Goal: Book appointment/travel/reservation

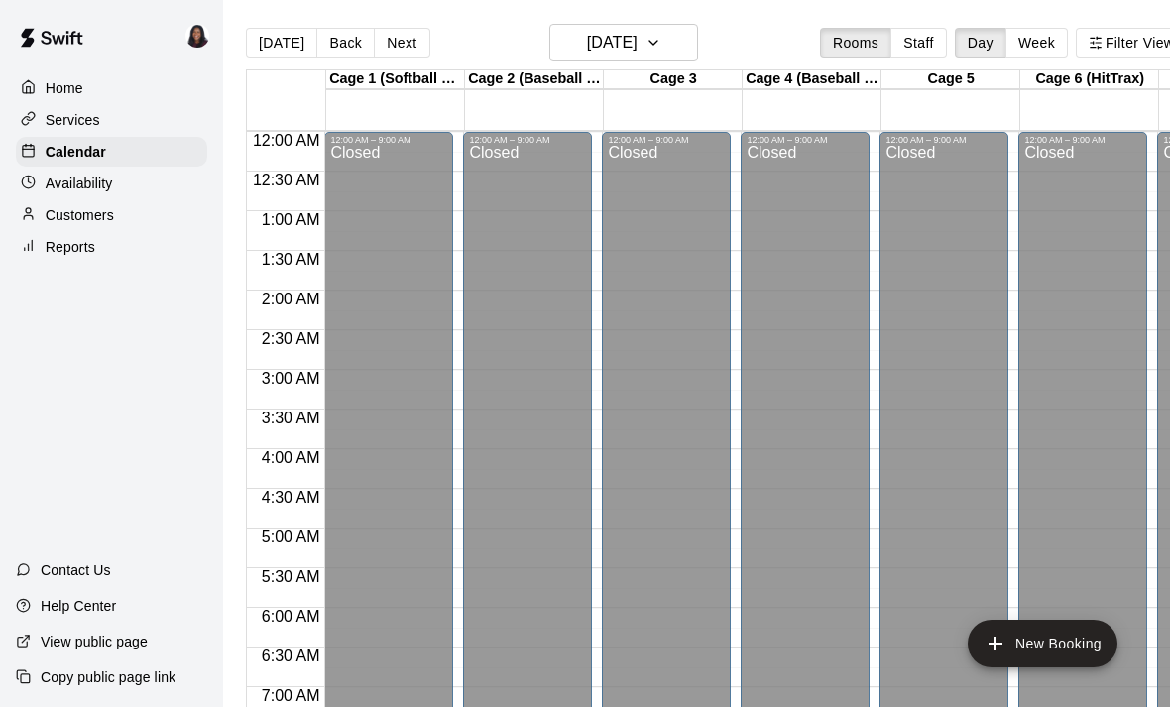
scroll to position [1184, 0]
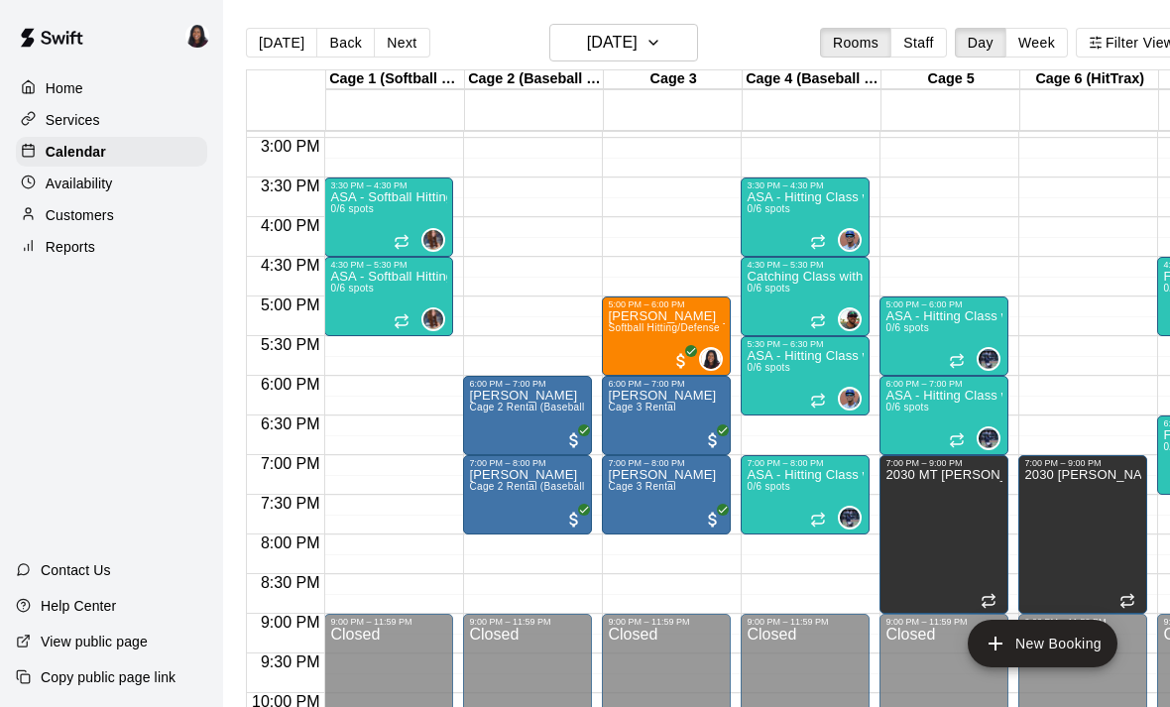
click at [648, 327] on span "Softball Hitting/Defense Training: 1 hour" at bounding box center [702, 327] width 188 height 11
click at [631, 374] on button "edit" at bounding box center [629, 391] width 40 height 39
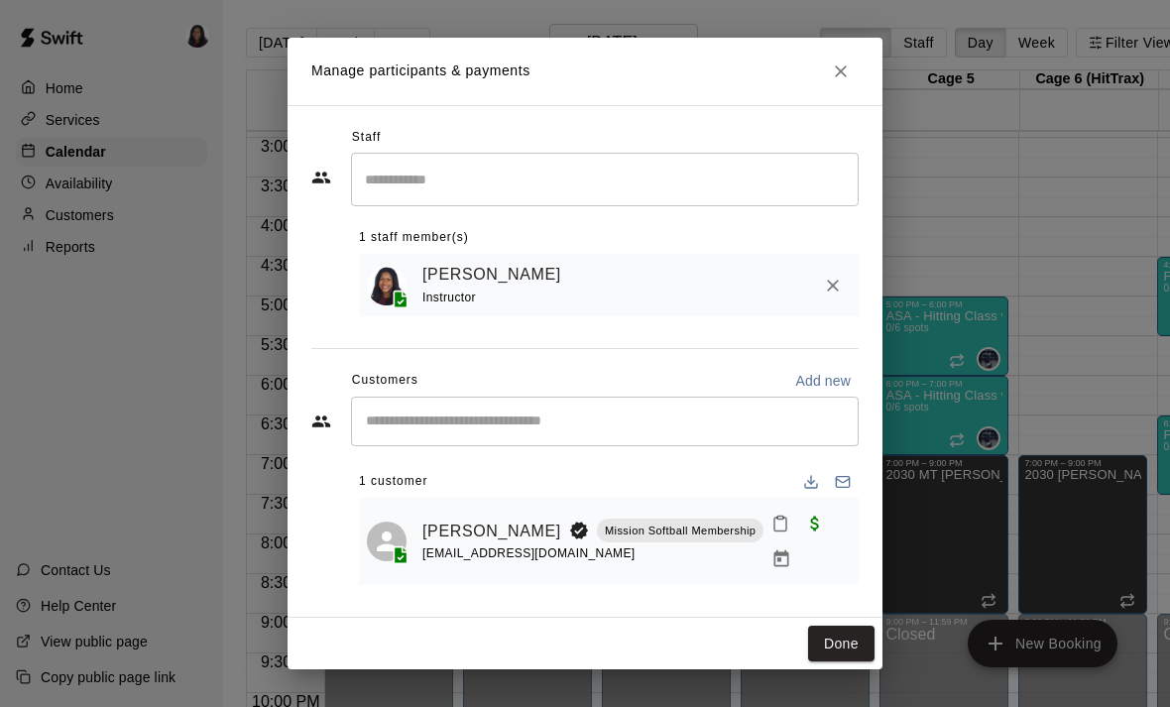
click at [434, 527] on link "[PERSON_NAME]" at bounding box center [492, 532] width 139 height 26
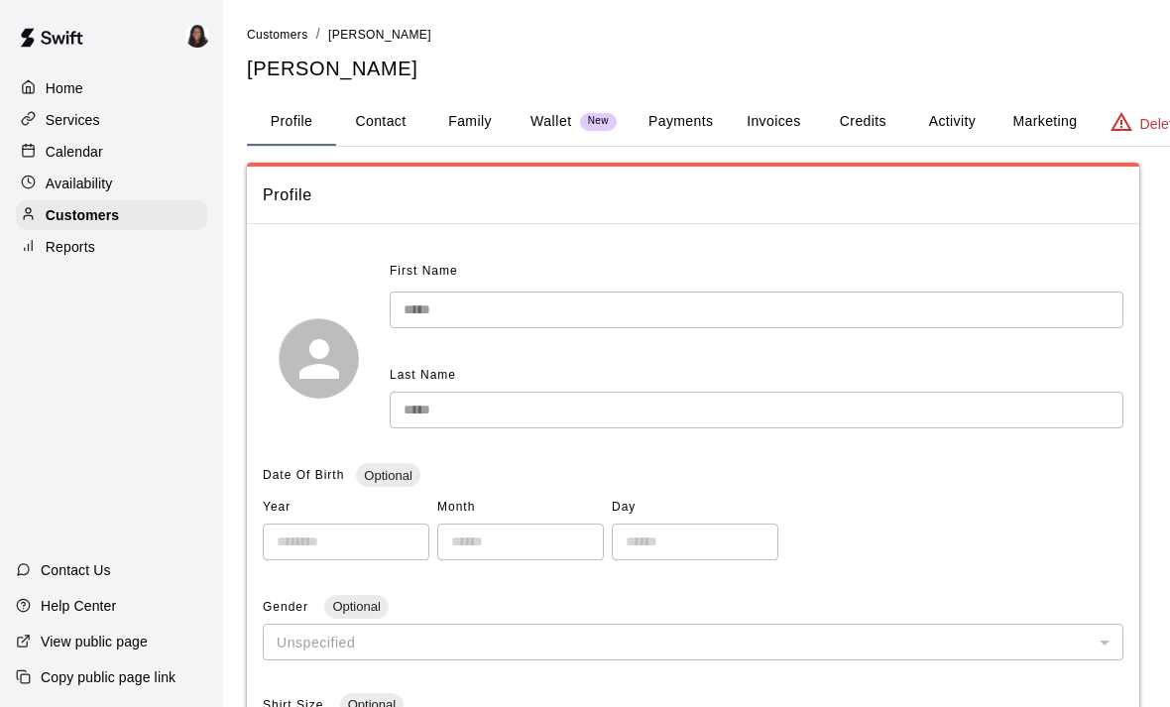
click at [943, 107] on button "Activity" at bounding box center [951, 122] width 89 height 48
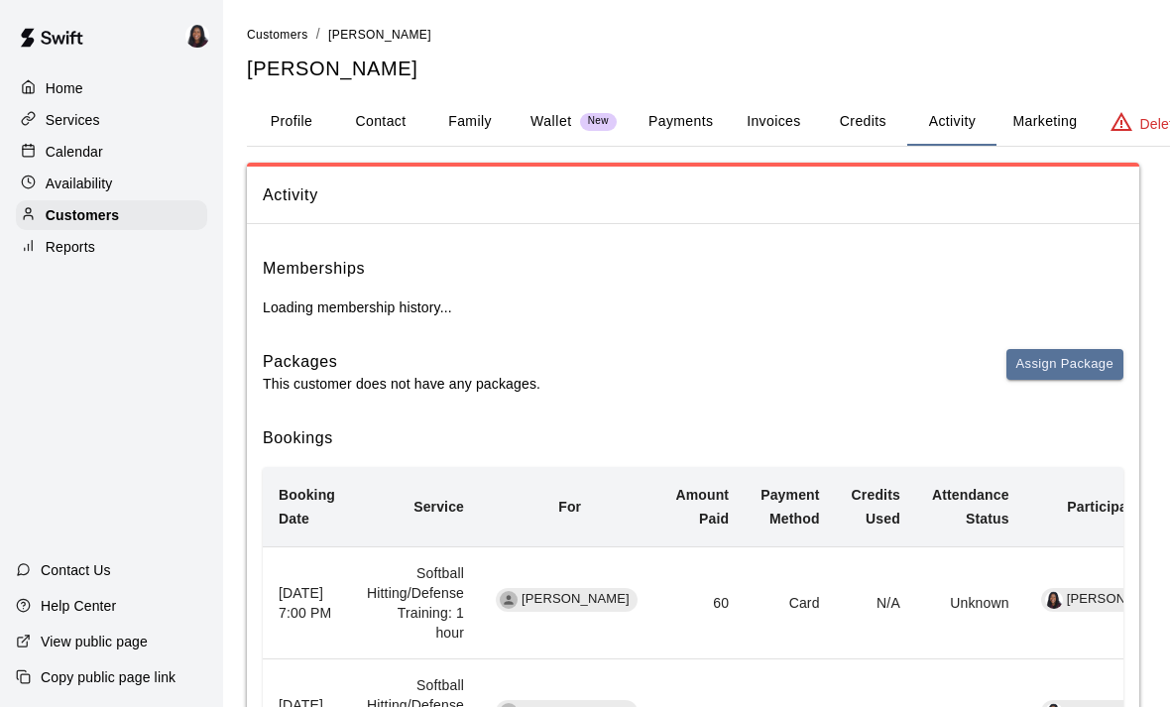
click at [664, 106] on button "Payments" at bounding box center [681, 122] width 96 height 48
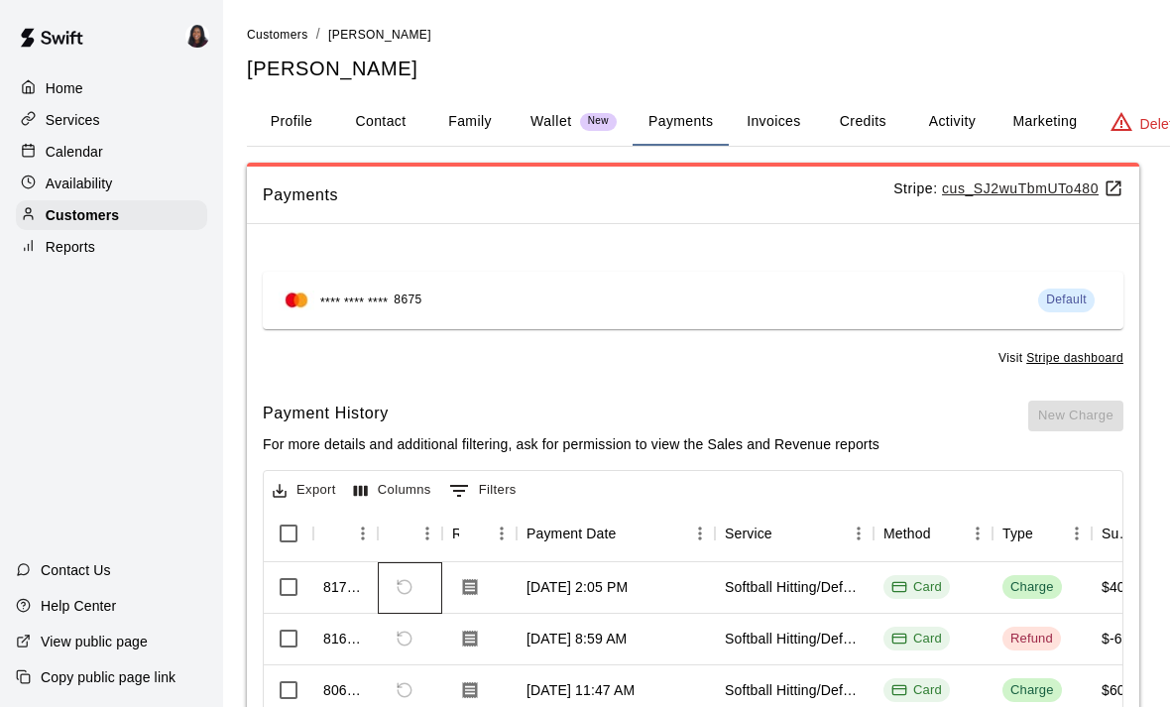
click at [391, 574] on span "You don't have the permission to refund this payment" at bounding box center [405, 587] width 34 height 34
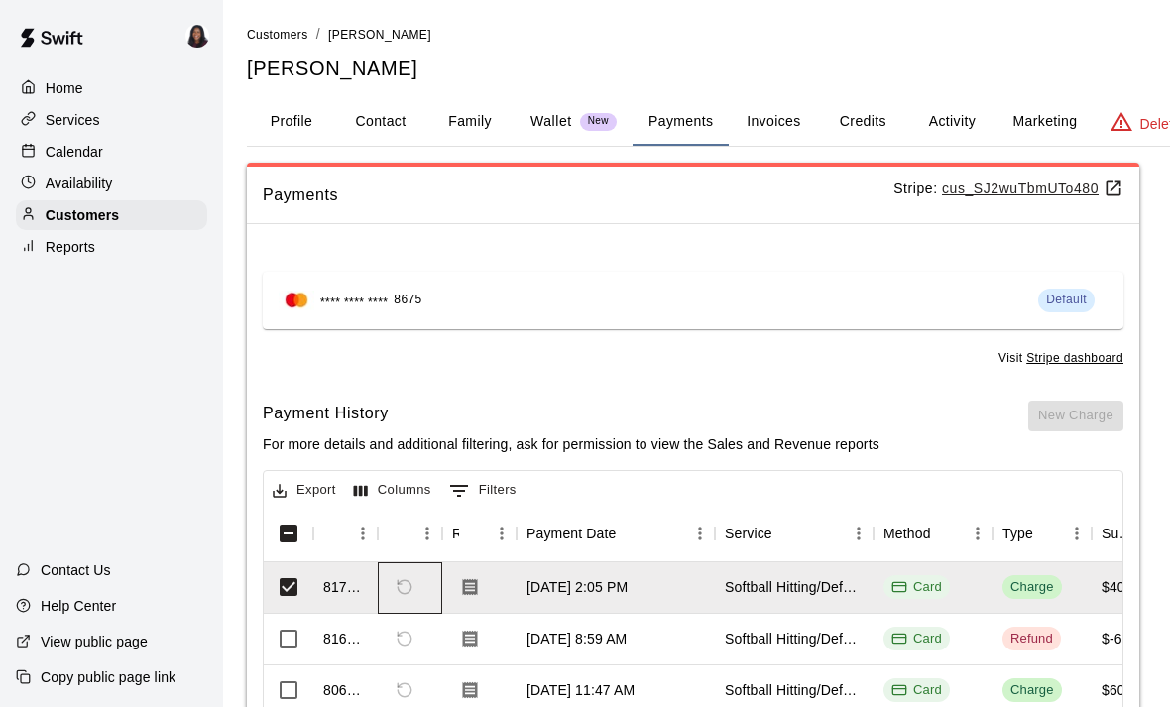
click at [393, 577] on span "You don't have the permission to refund this payment" at bounding box center [405, 587] width 34 height 34
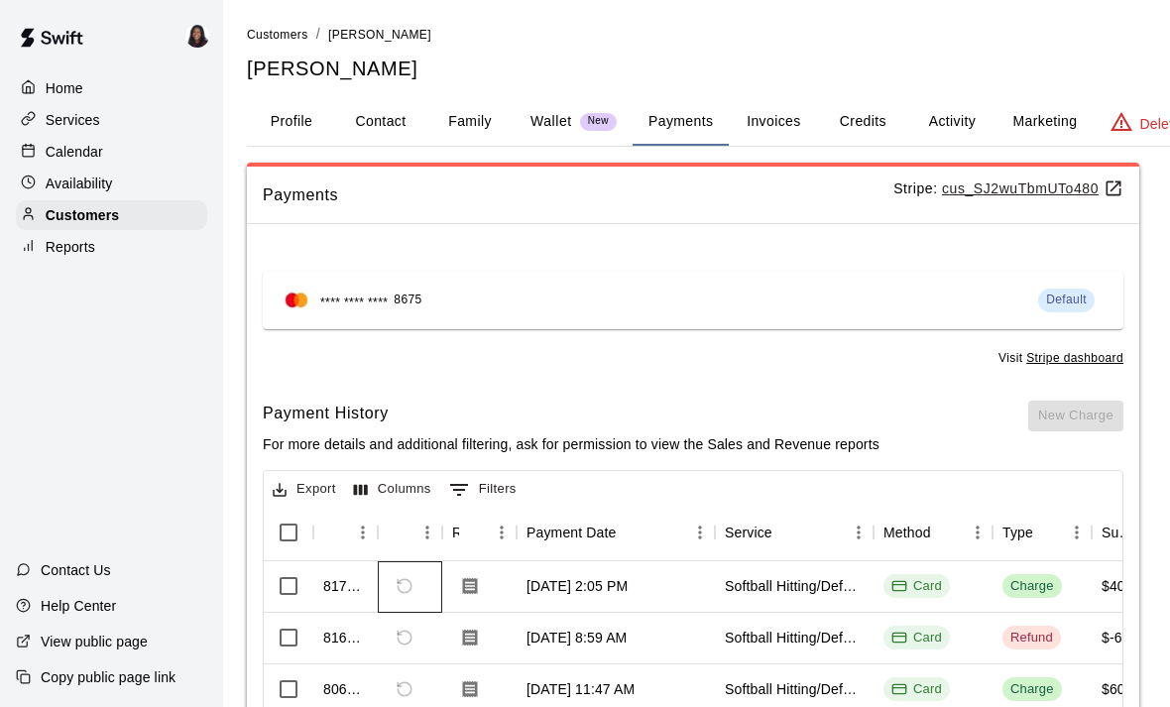
scroll to position [1, 0]
click at [83, 155] on p "Calendar" at bounding box center [75, 152] width 58 height 20
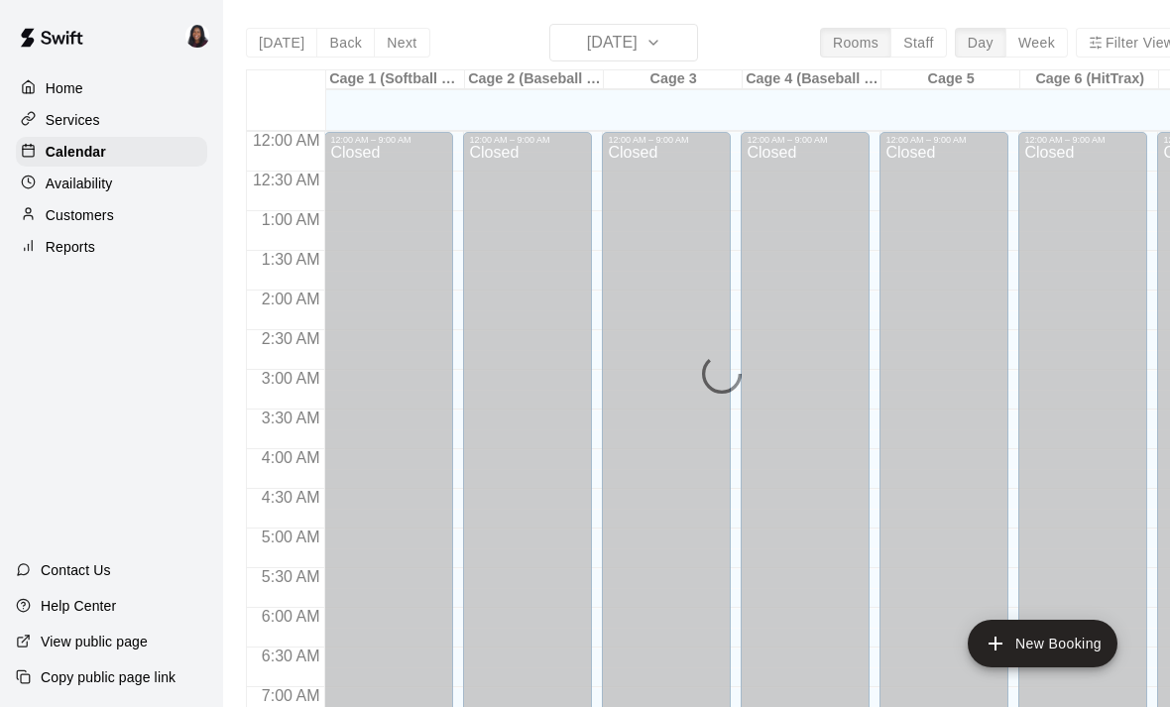
scroll to position [1184, 0]
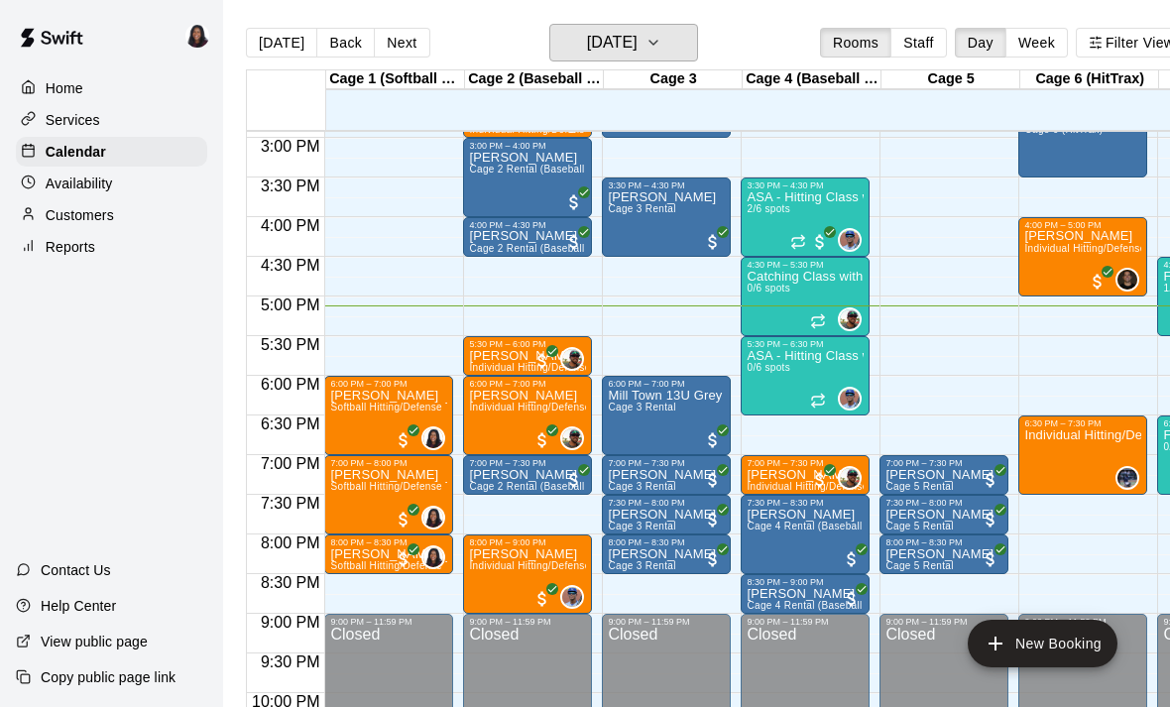
click at [630, 27] on button "[DATE]" at bounding box center [623, 43] width 149 height 38
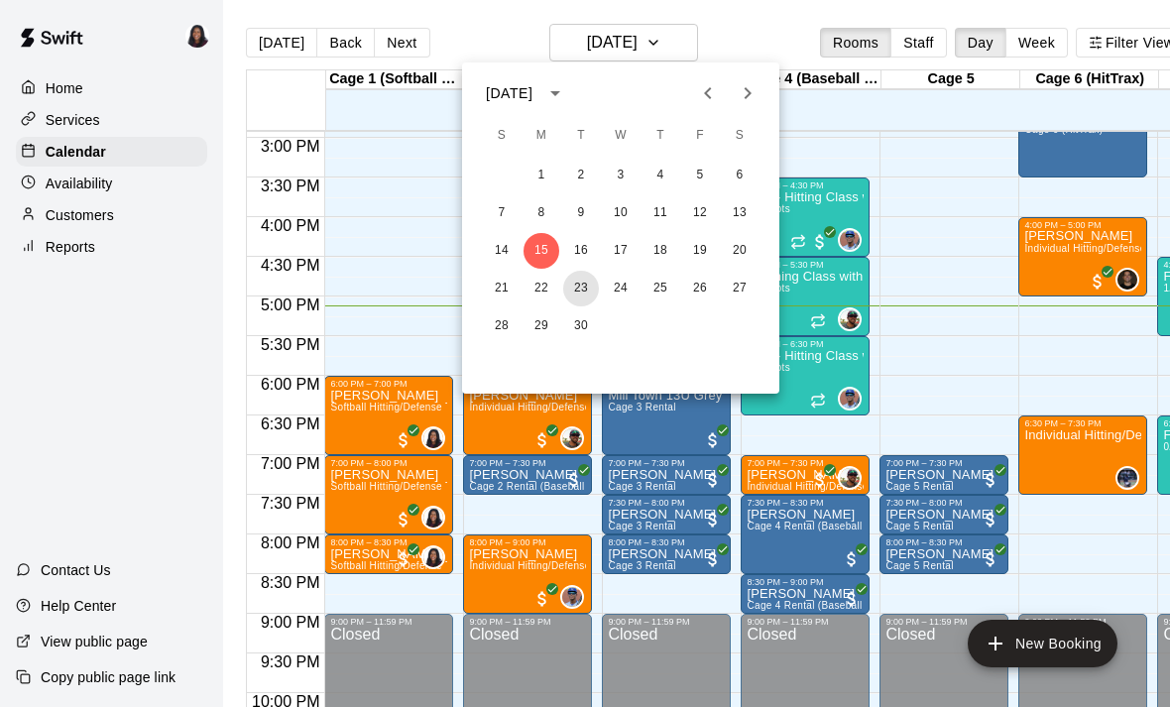
click at [585, 299] on button "23" at bounding box center [581, 289] width 36 height 36
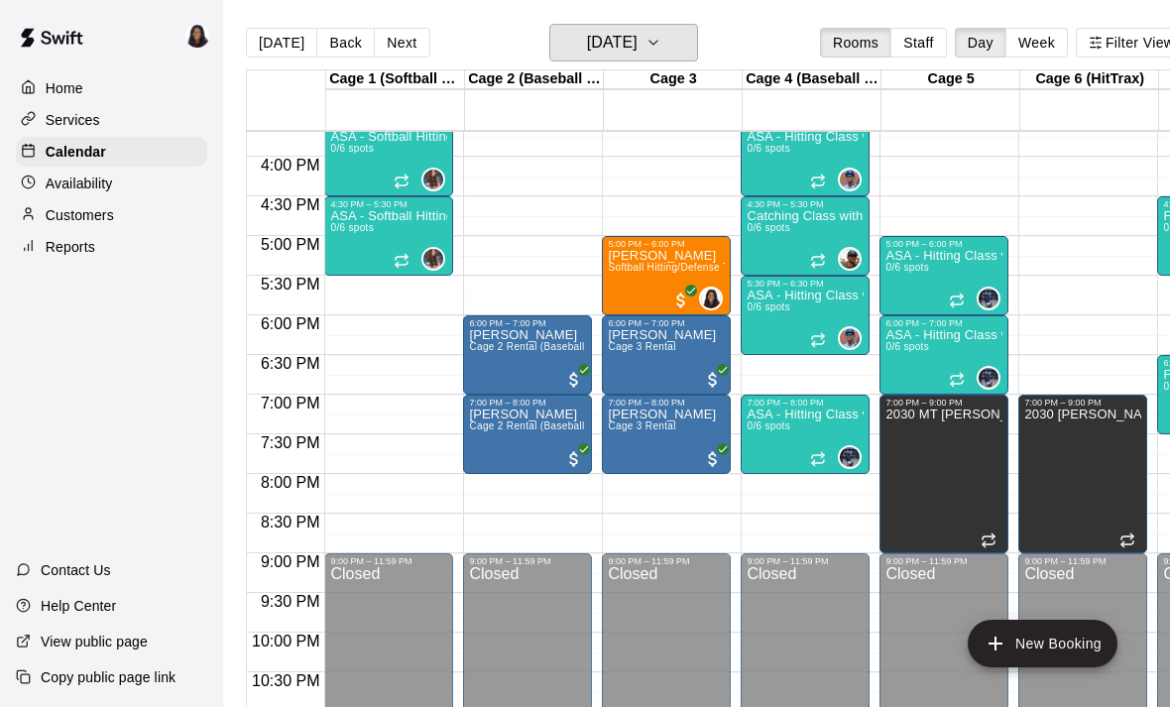
scroll to position [1244, 0]
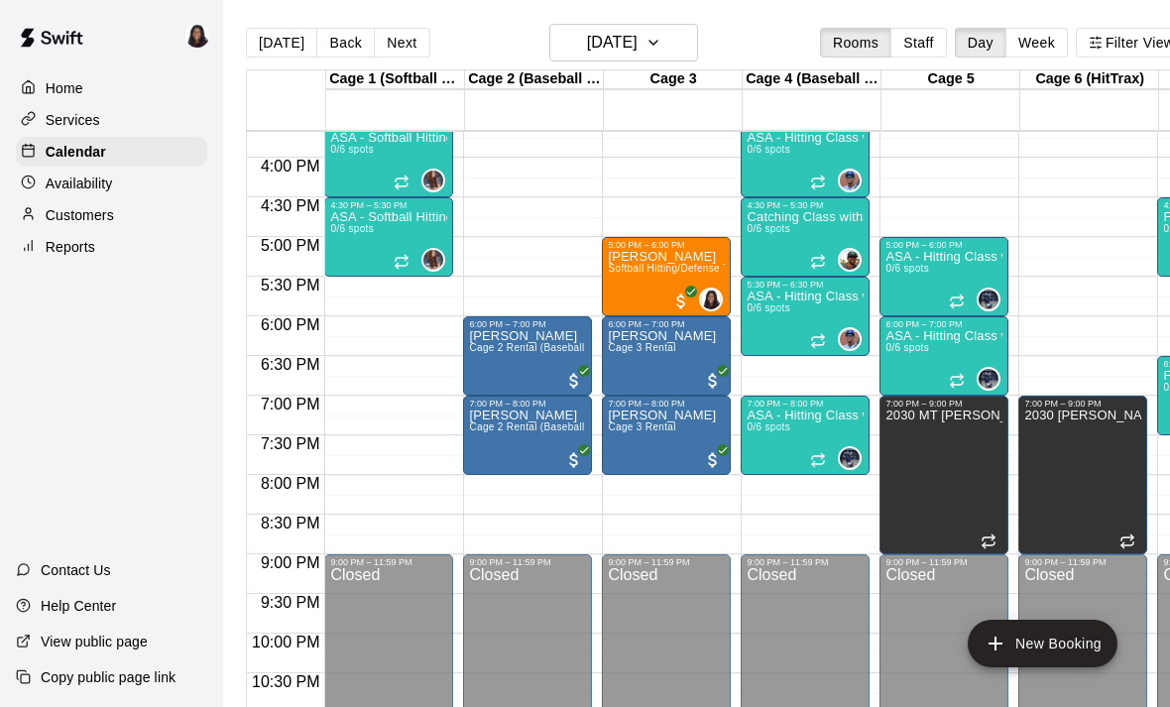
click at [704, 300] on img "KaDedra Temple" at bounding box center [711, 300] width 20 height 20
click at [673, 43] on div at bounding box center [585, 353] width 1170 height 707
click at [636, 52] on h6 "[DATE]" at bounding box center [612, 43] width 51 height 28
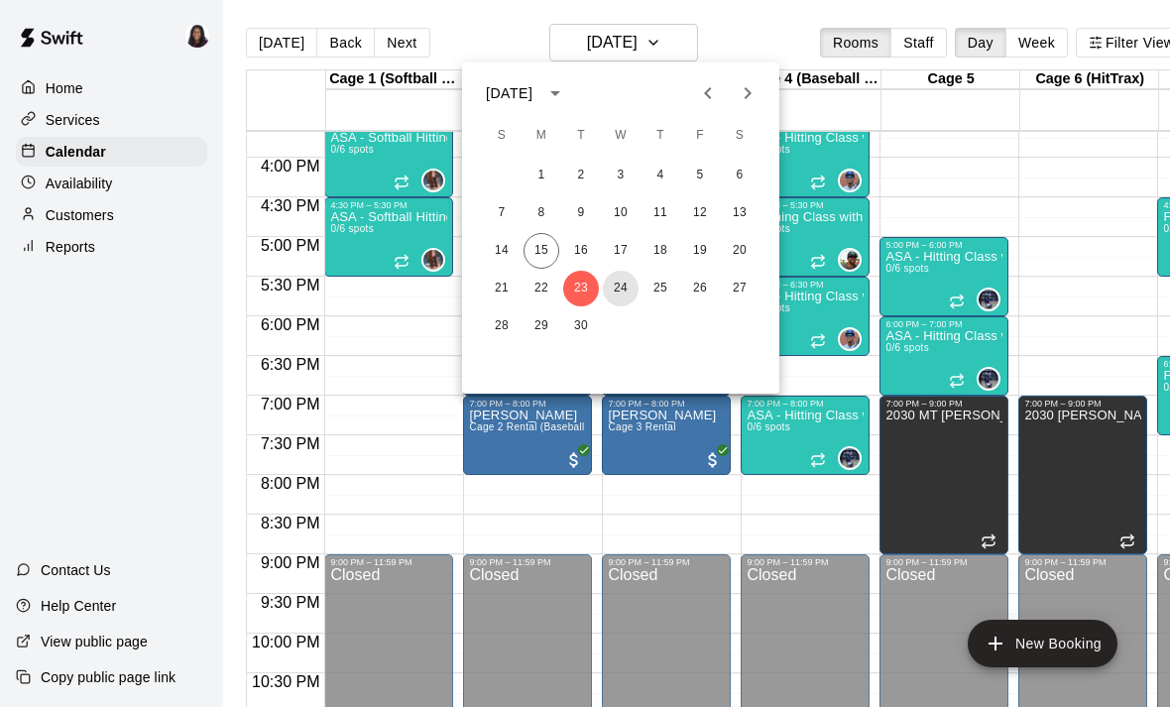
click at [623, 294] on button "24" at bounding box center [621, 289] width 36 height 36
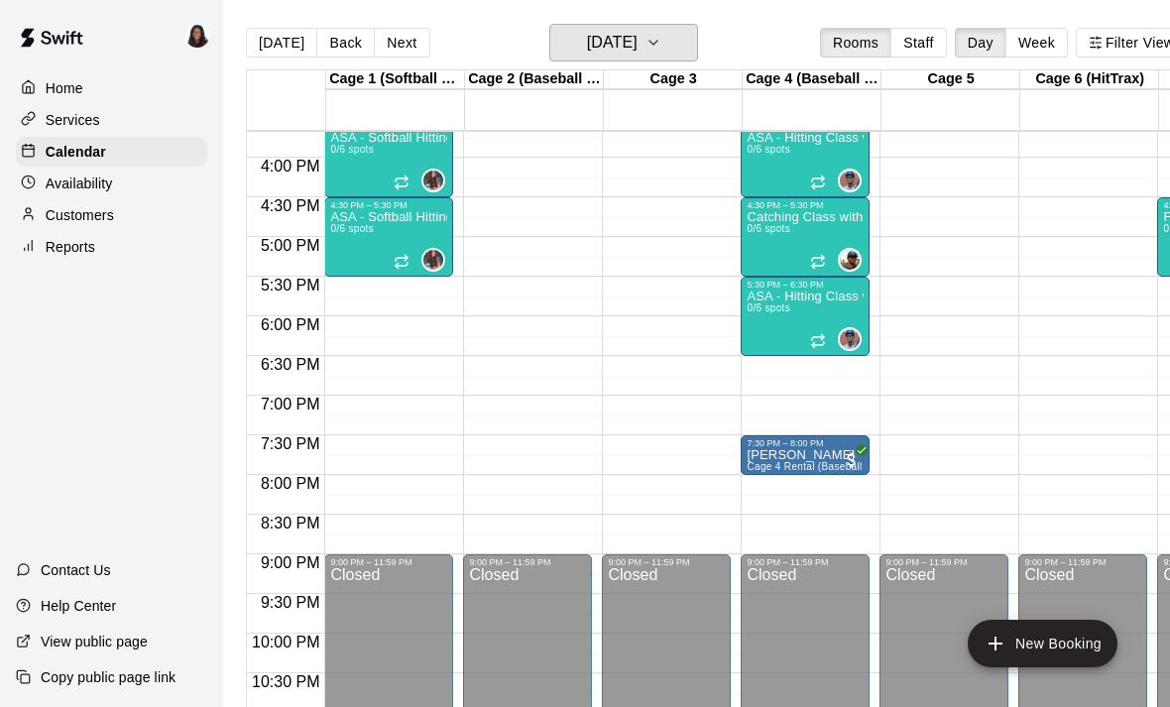
click at [638, 43] on h6 "[DATE]" at bounding box center [612, 43] width 51 height 28
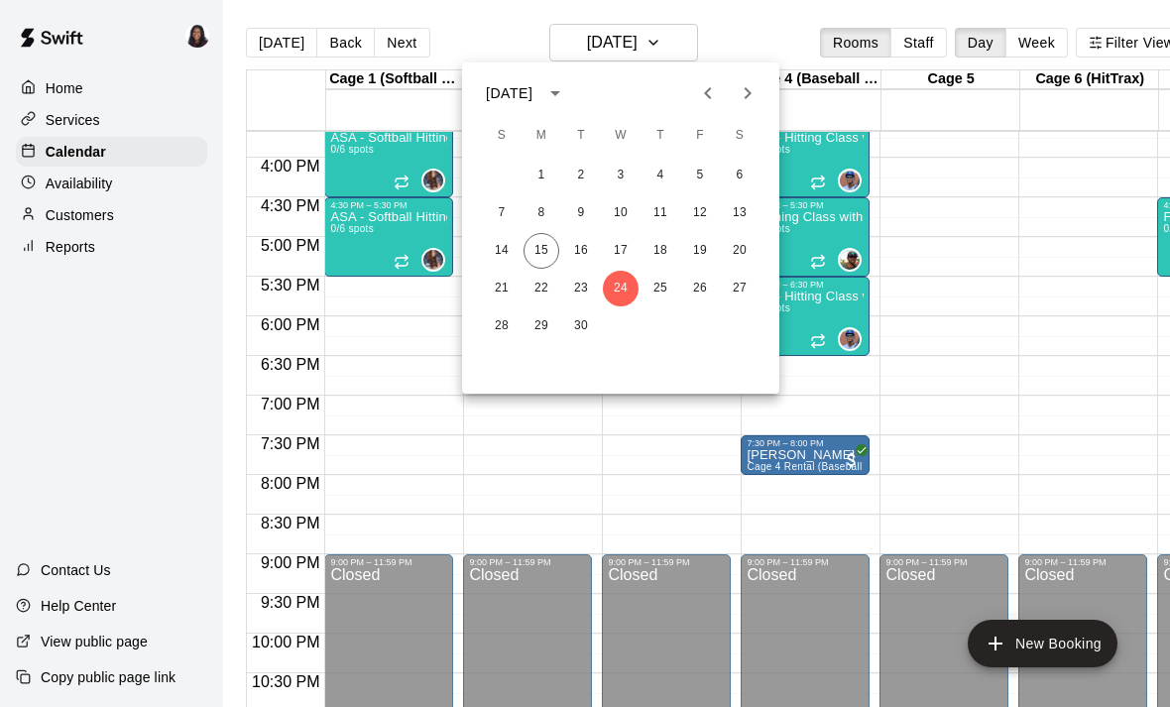
click at [970, 360] on div at bounding box center [585, 353] width 1170 height 707
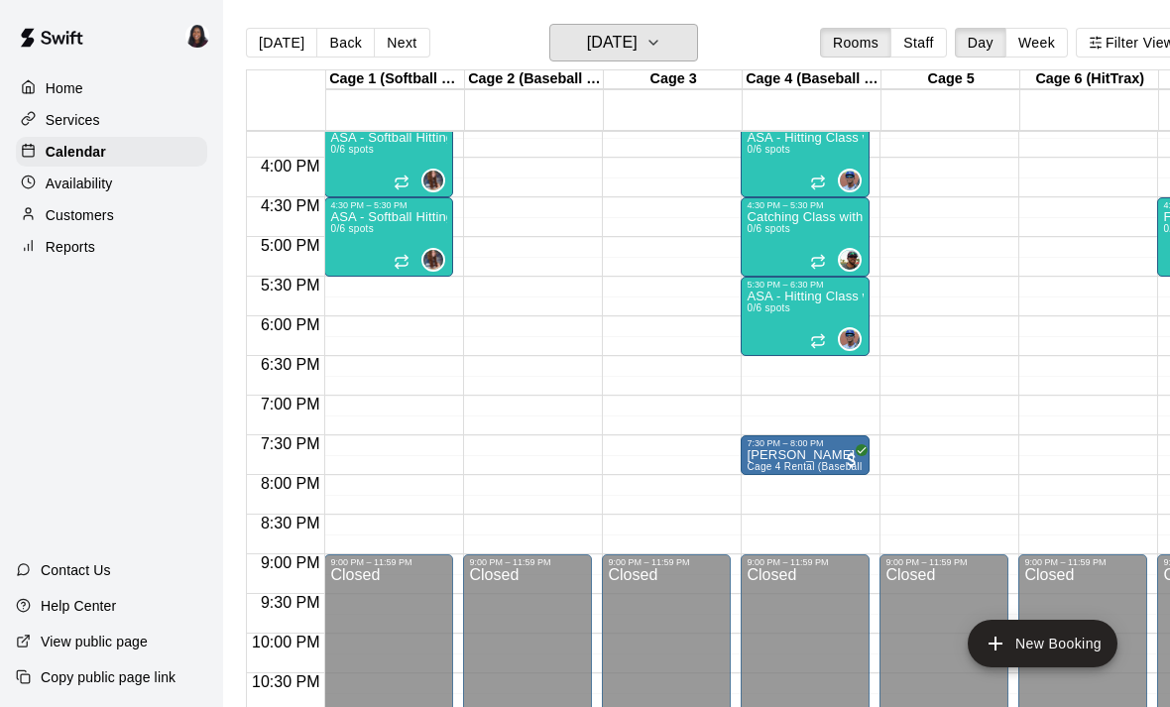
click at [662, 48] on icon "button" at bounding box center [654, 43] width 16 height 24
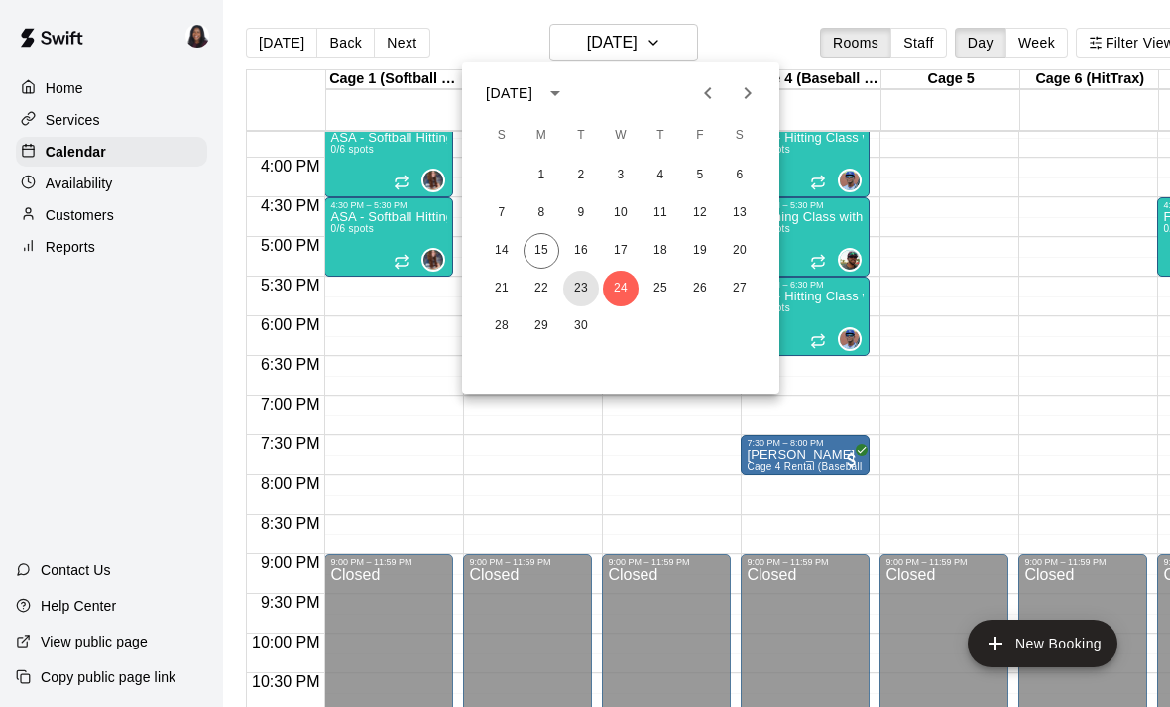
click at [583, 301] on button "23" at bounding box center [581, 289] width 36 height 36
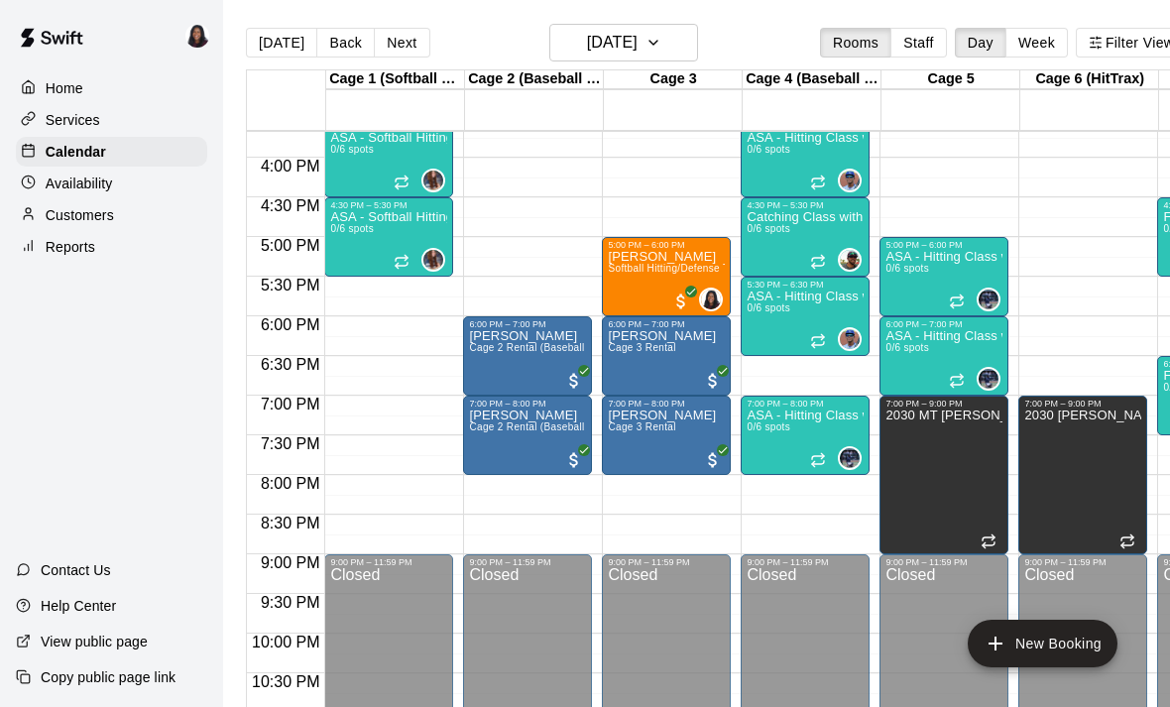
click at [663, 268] on span "Softball Hitting/Defense Training: 1 hour" at bounding box center [702, 268] width 188 height 11
click at [630, 341] on img "edit" at bounding box center [629, 331] width 23 height 23
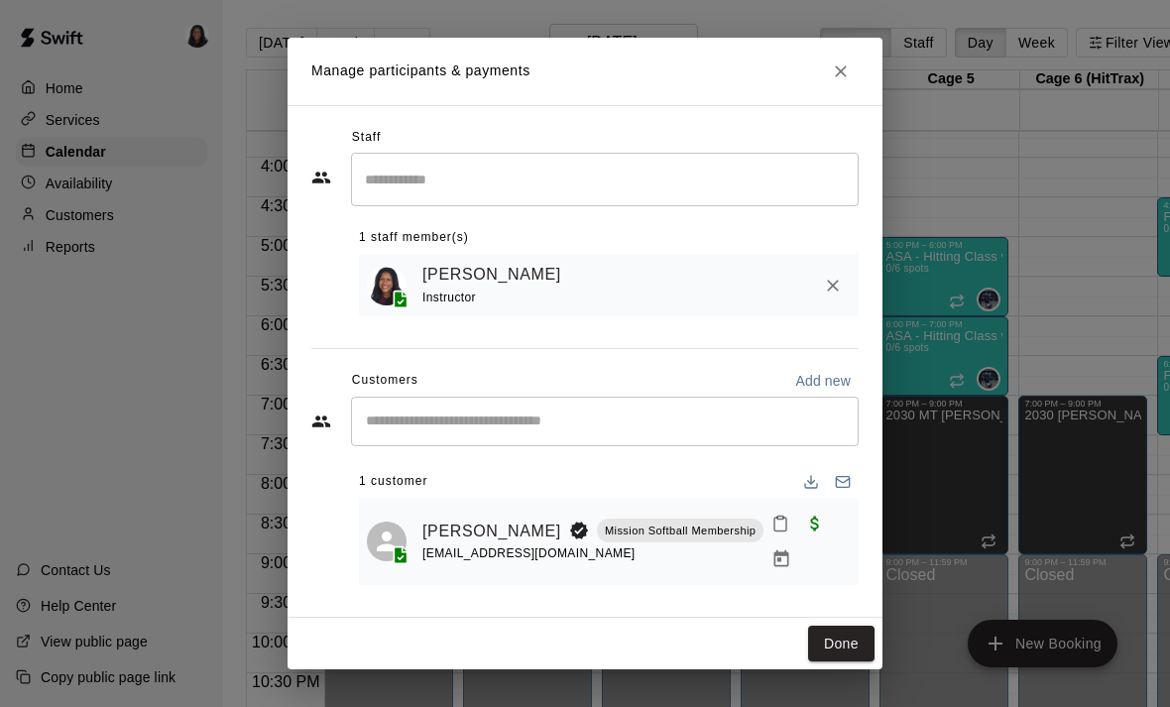
click at [799, 551] on button "Manage bookings & payment" at bounding box center [782, 560] width 36 height 36
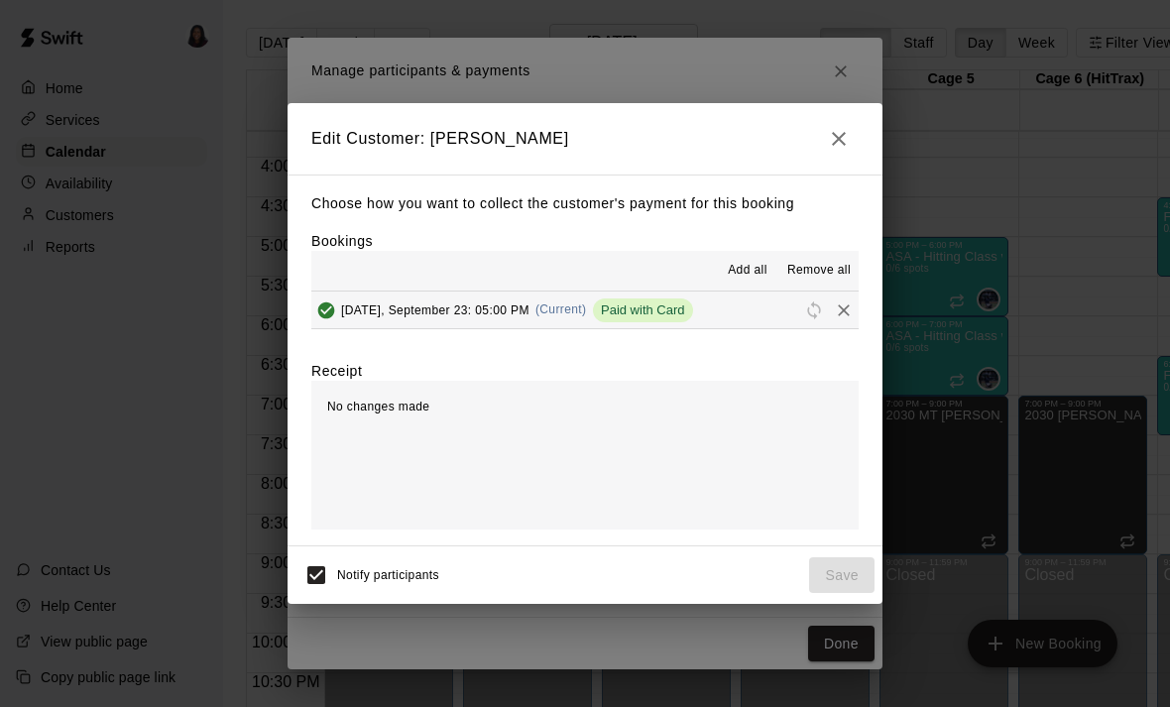
click at [836, 135] on icon "button" at bounding box center [839, 139] width 24 height 24
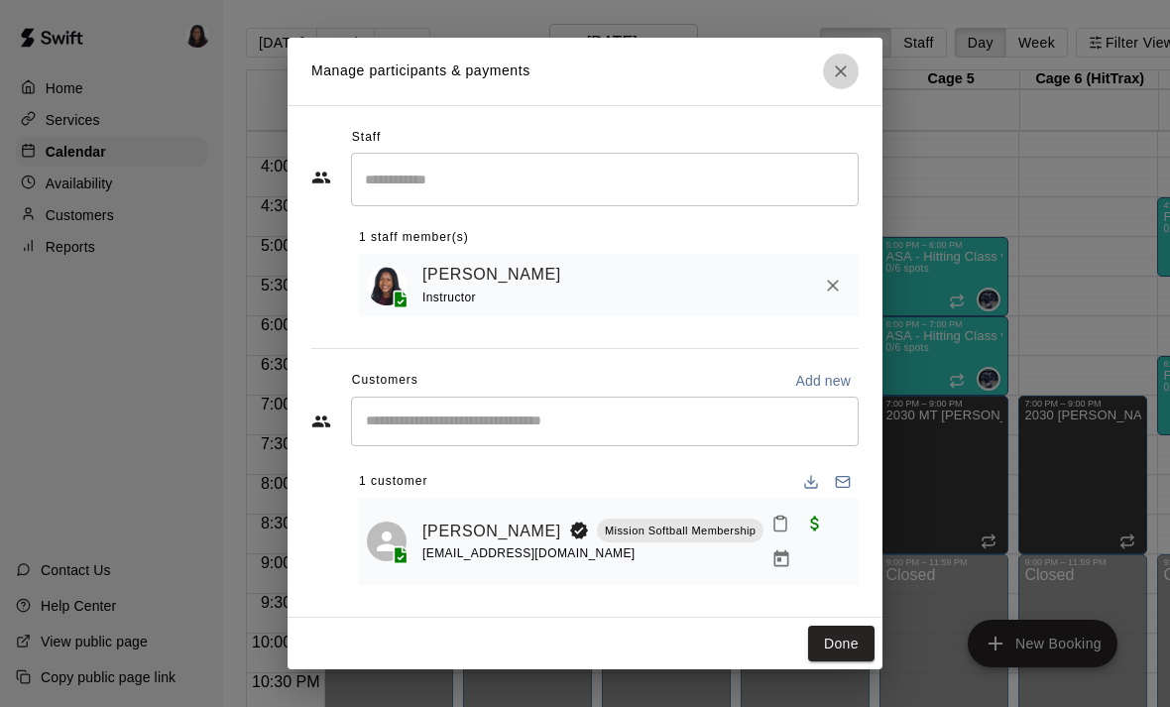
click at [855, 88] on button "Close" at bounding box center [841, 72] width 36 height 36
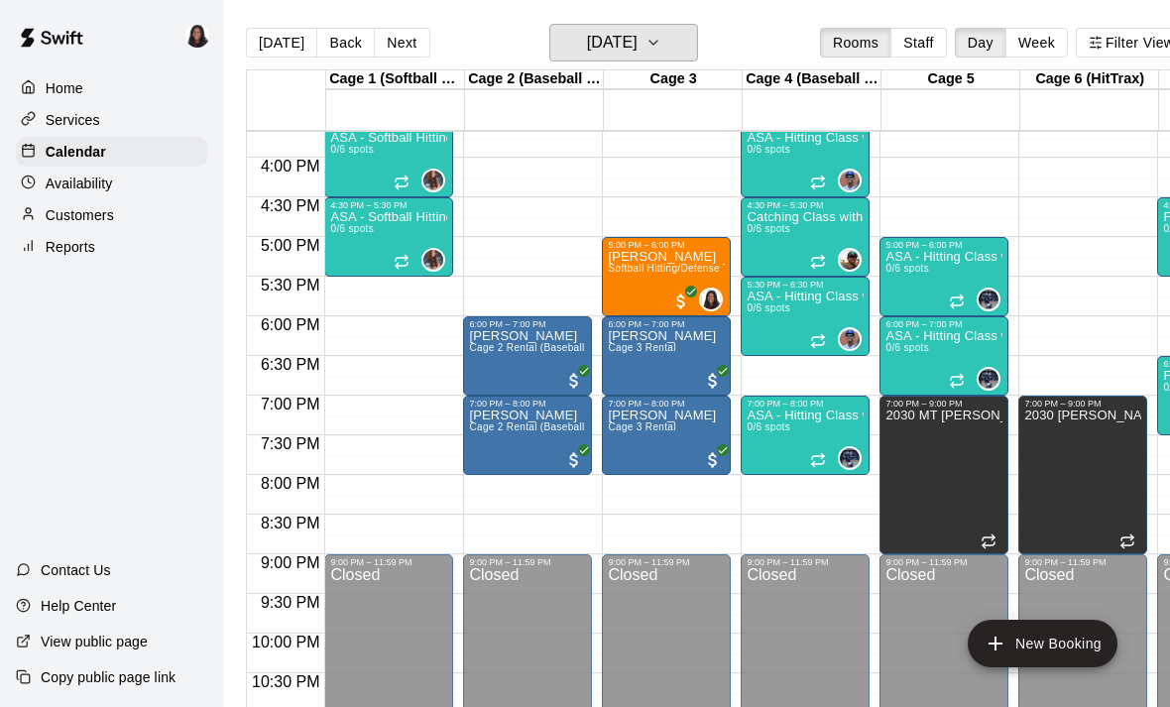
click at [667, 60] on button "[DATE]" at bounding box center [623, 43] width 149 height 38
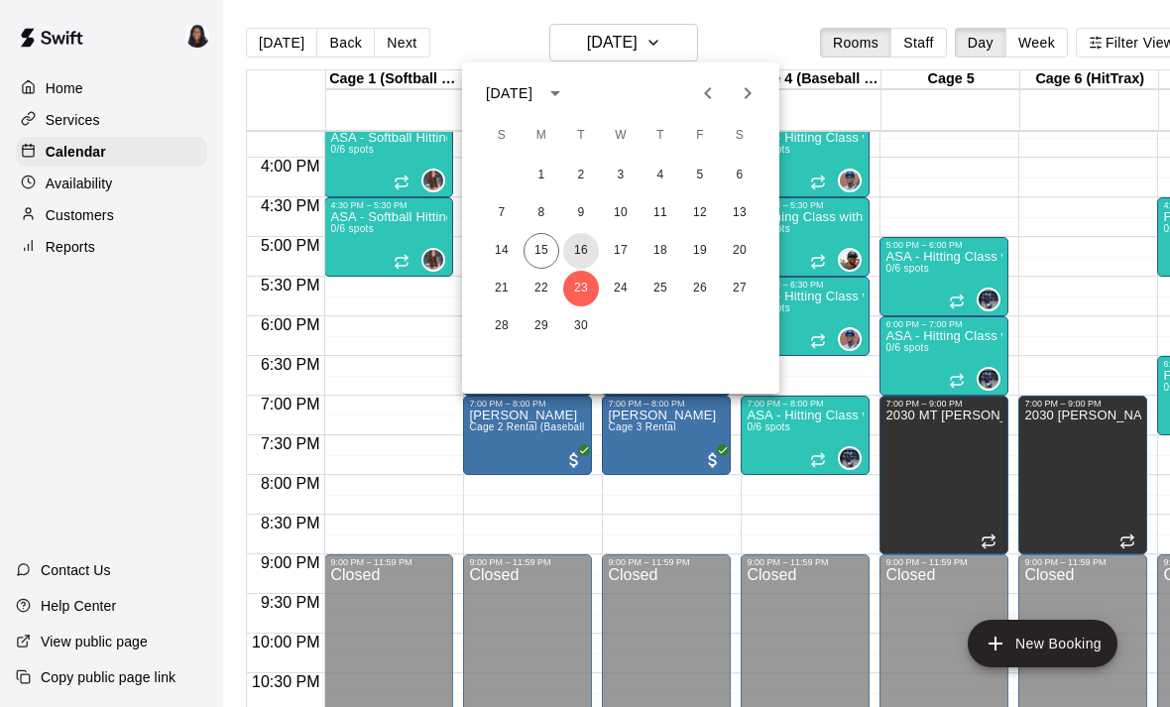
click at [582, 255] on button "16" at bounding box center [581, 251] width 36 height 36
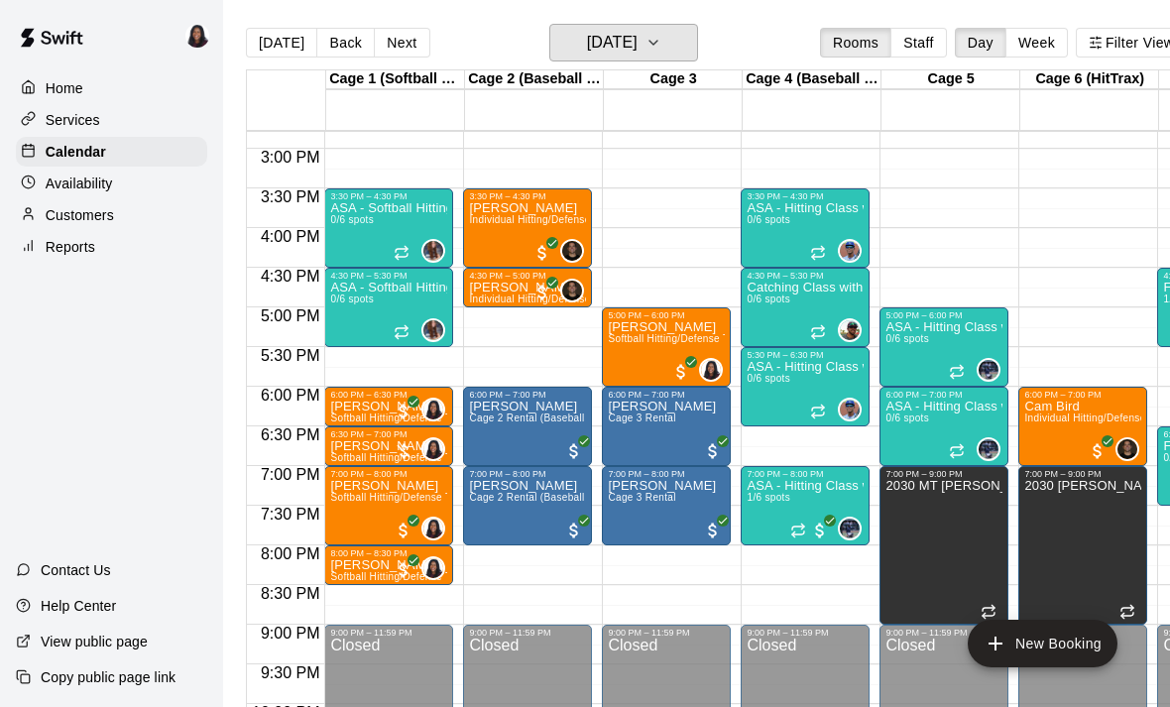
scroll to position [1173, 0]
click at [696, 53] on button "[DATE]" at bounding box center [623, 43] width 149 height 38
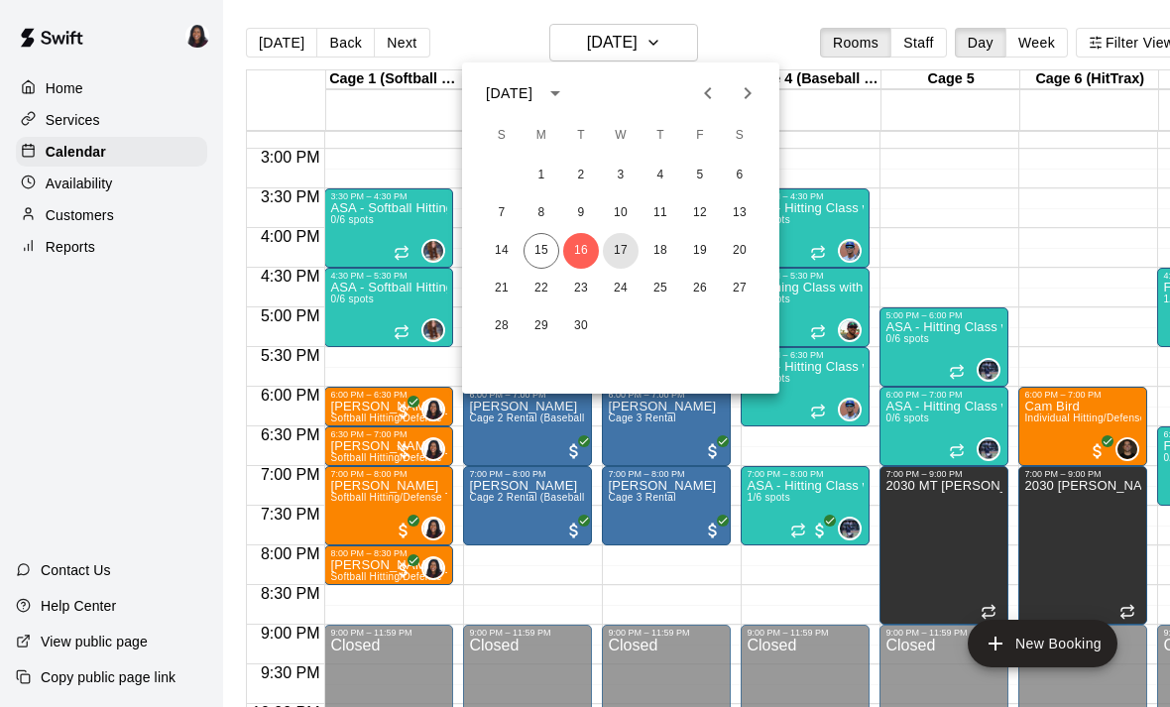
click at [617, 254] on button "17" at bounding box center [621, 251] width 36 height 36
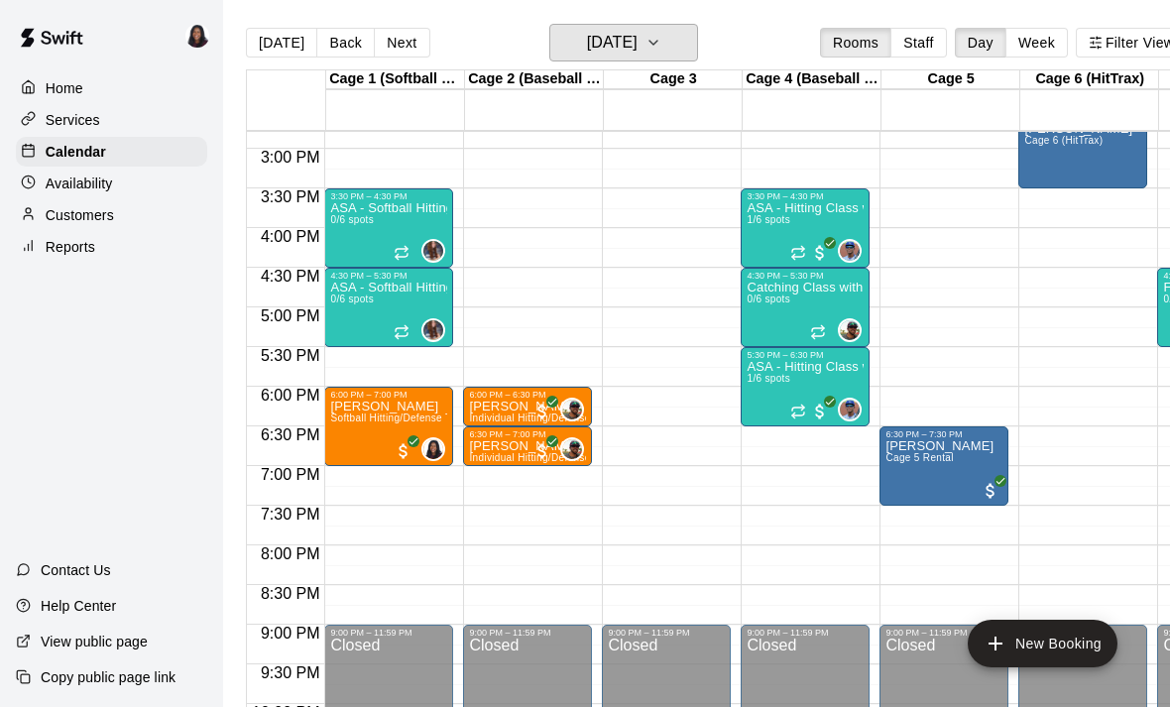
click at [638, 48] on h6 "[DATE]" at bounding box center [612, 43] width 51 height 28
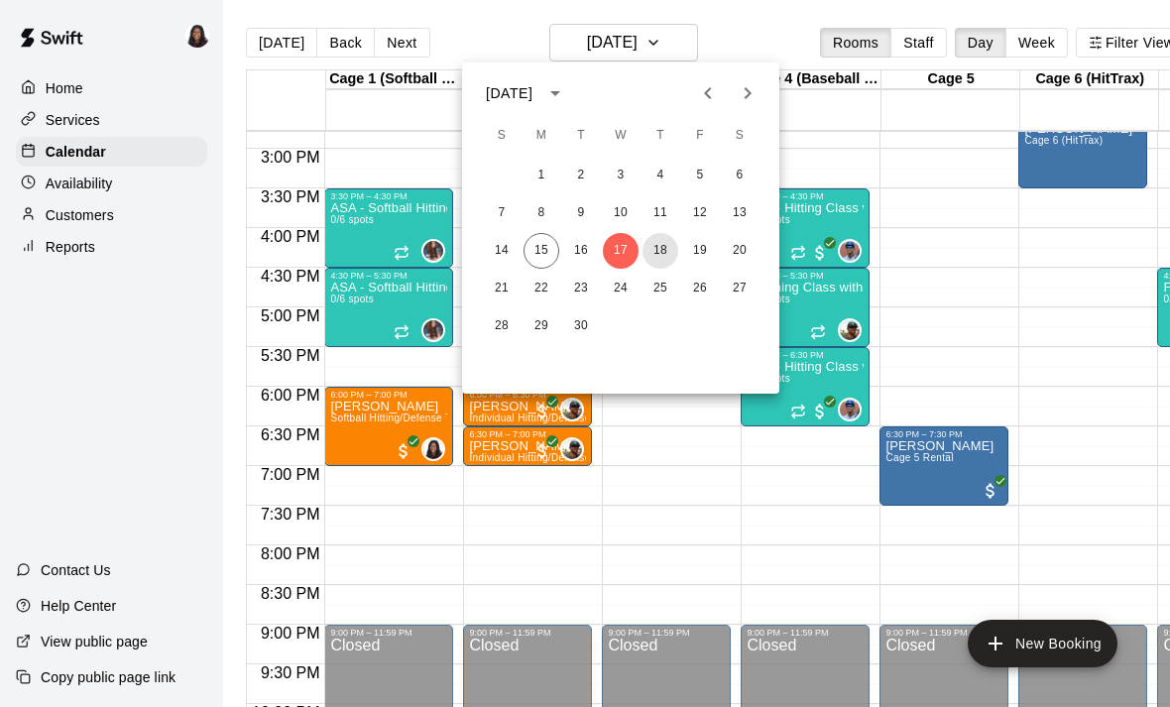
click at [671, 249] on button "18" at bounding box center [661, 251] width 36 height 36
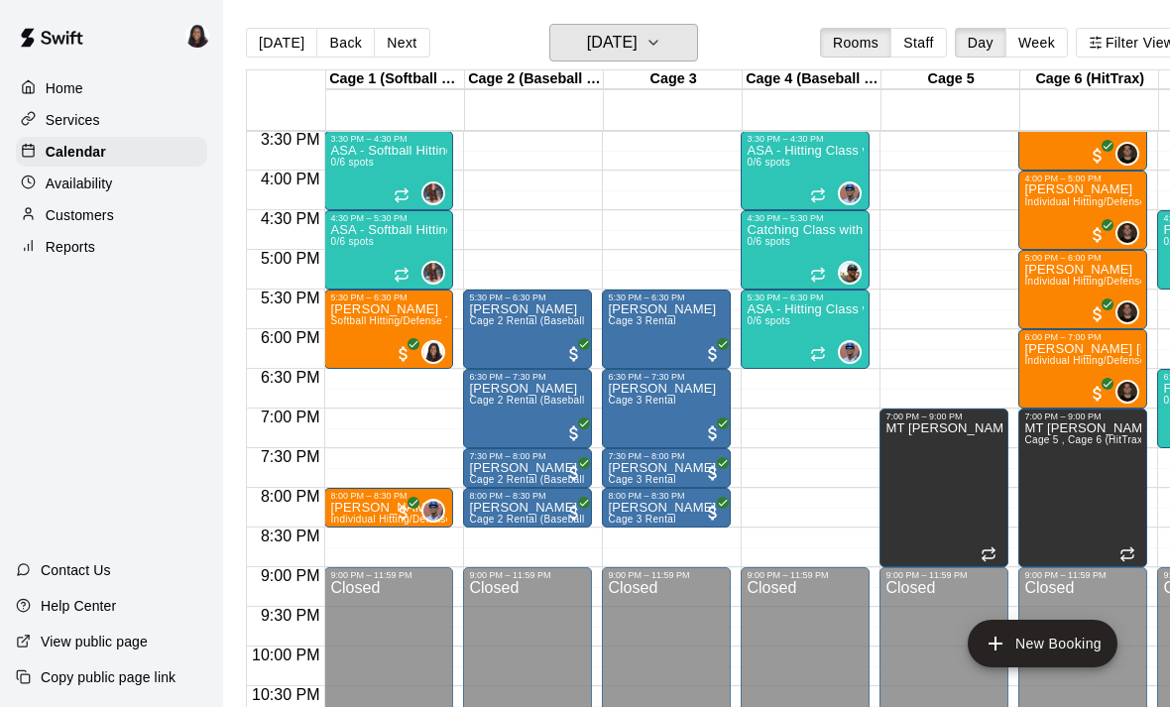
scroll to position [1232, 0]
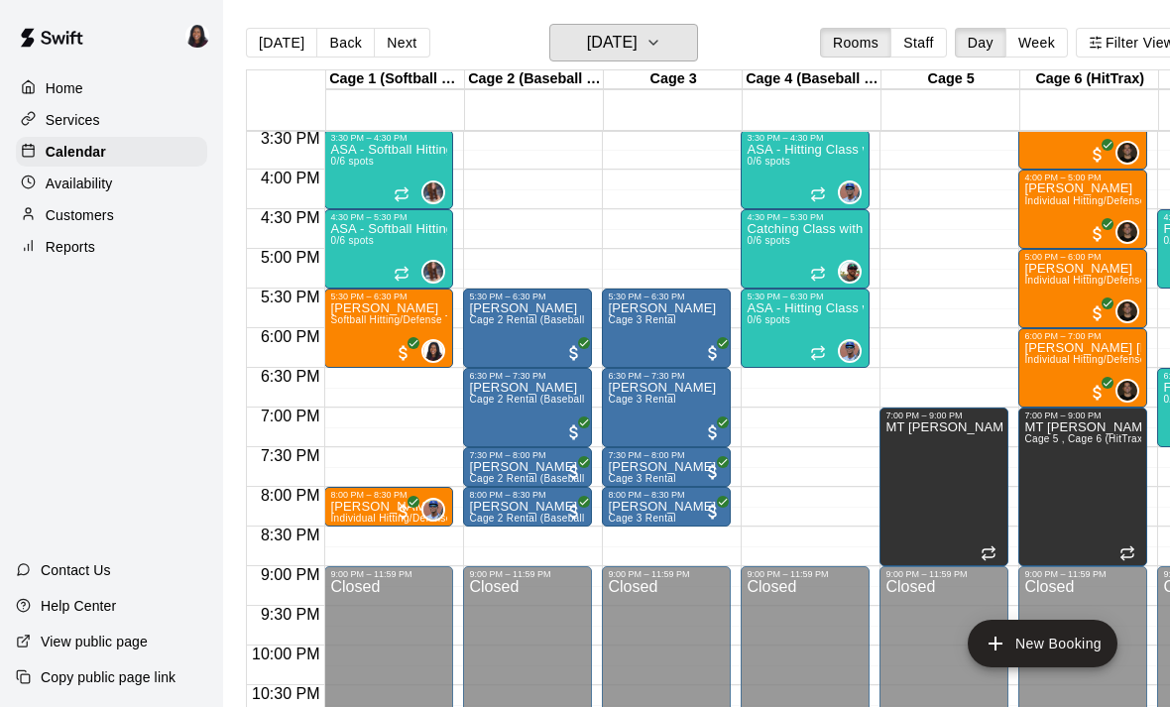
click at [649, 58] on button "[DATE]" at bounding box center [623, 43] width 149 height 38
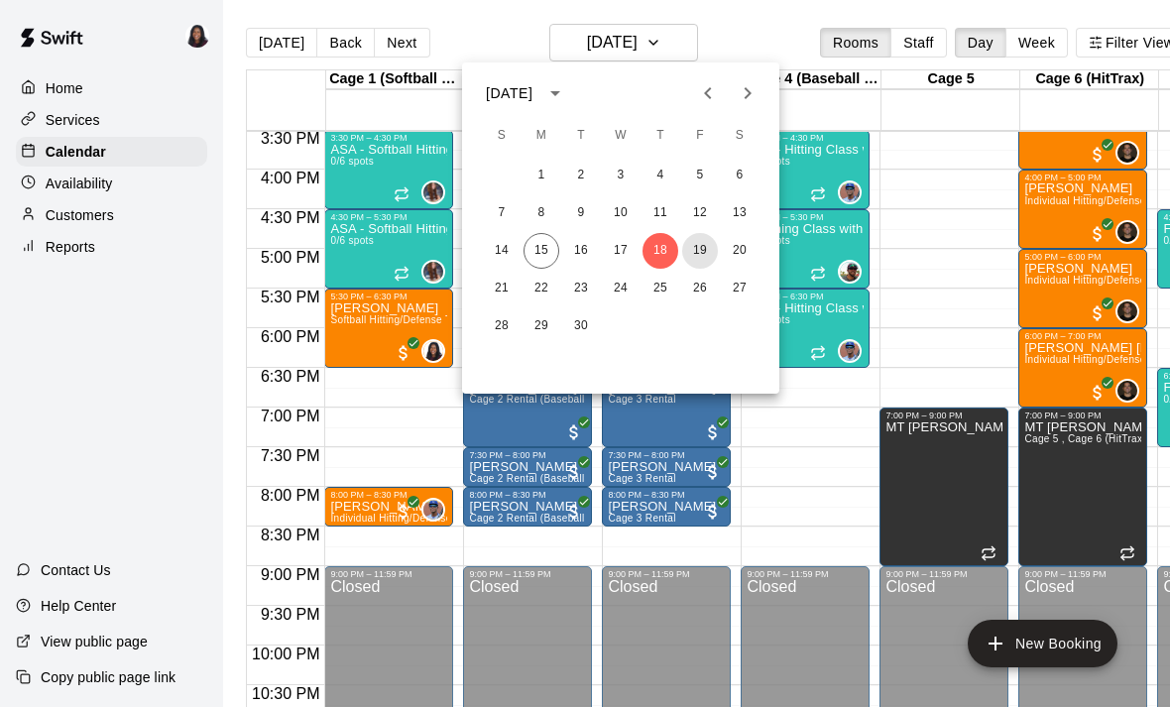
click at [698, 255] on button "19" at bounding box center [700, 251] width 36 height 36
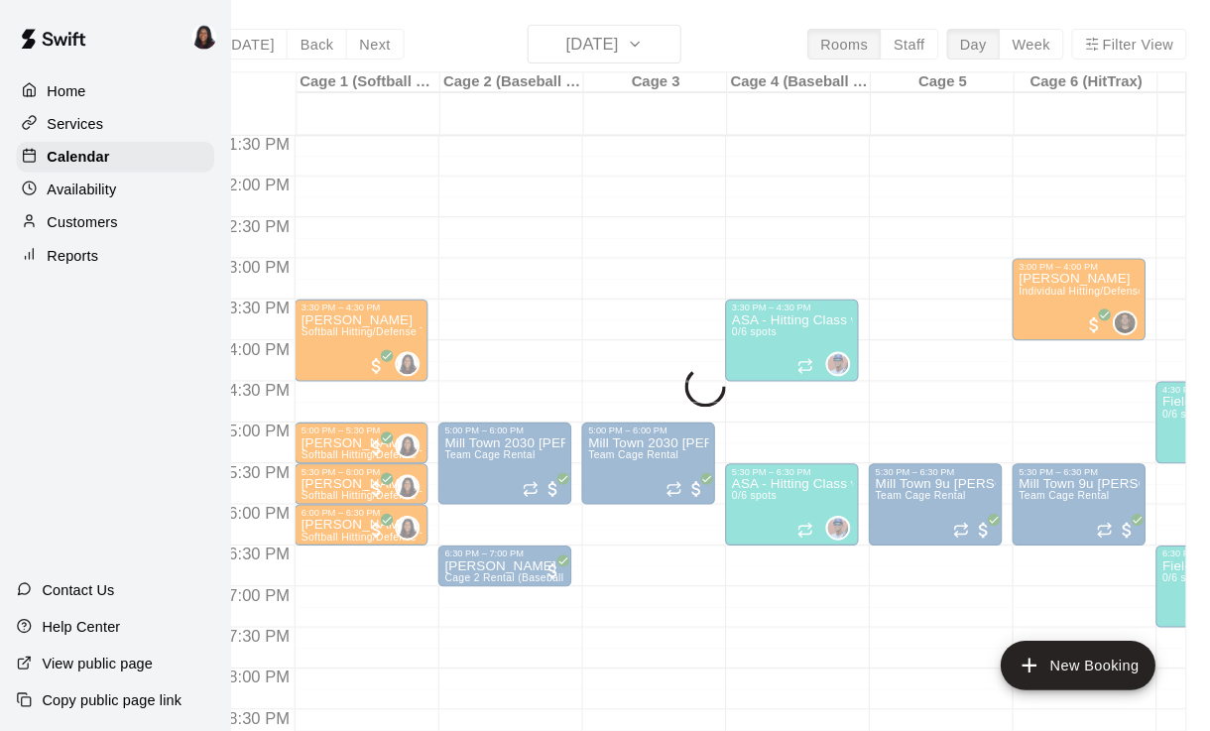
scroll to position [0, 0]
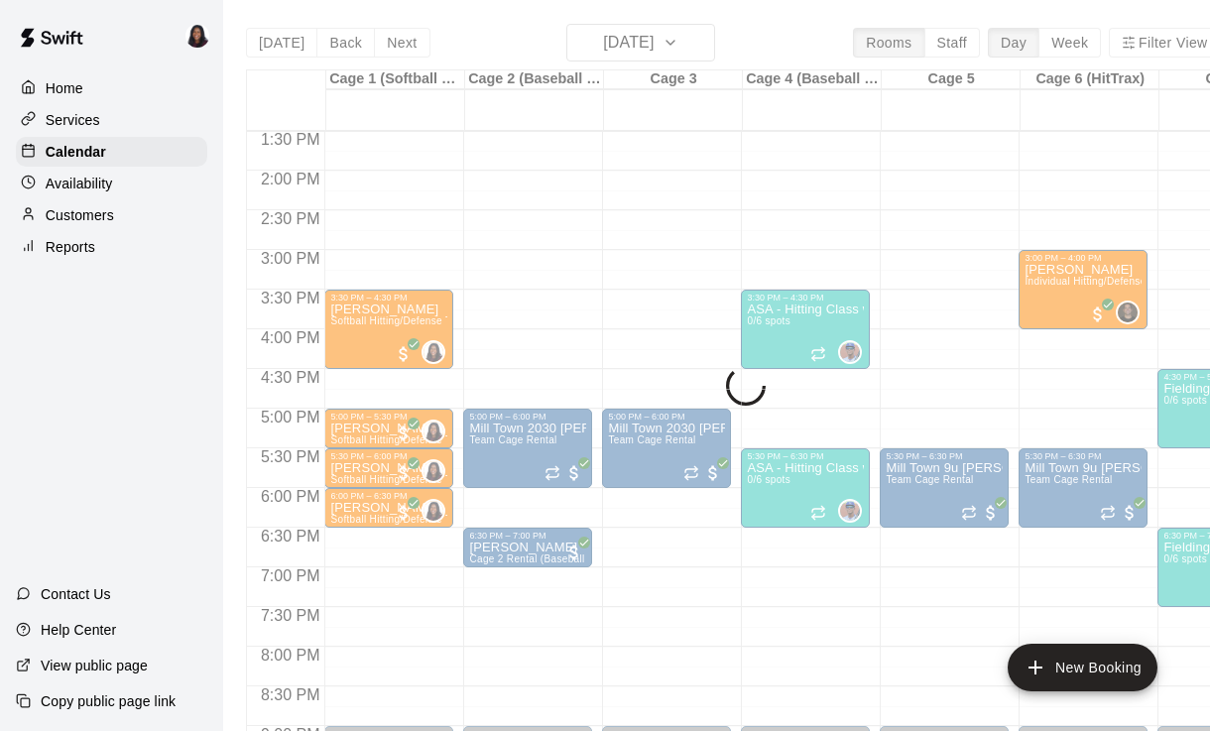
click at [573, 337] on div "12:00 AM – 9:00 AM Closed 5:00 PM – 6:00 PM Mill Town 2030 [PERSON_NAME] Team C…" at bounding box center [527, 12] width 129 height 1904
click at [677, 44] on div "[DATE] Back [DATE][DATE] Rooms Staff Day Week Filter View Cage 1 (Softball Pitc…" at bounding box center [733, 389] width 975 height 731
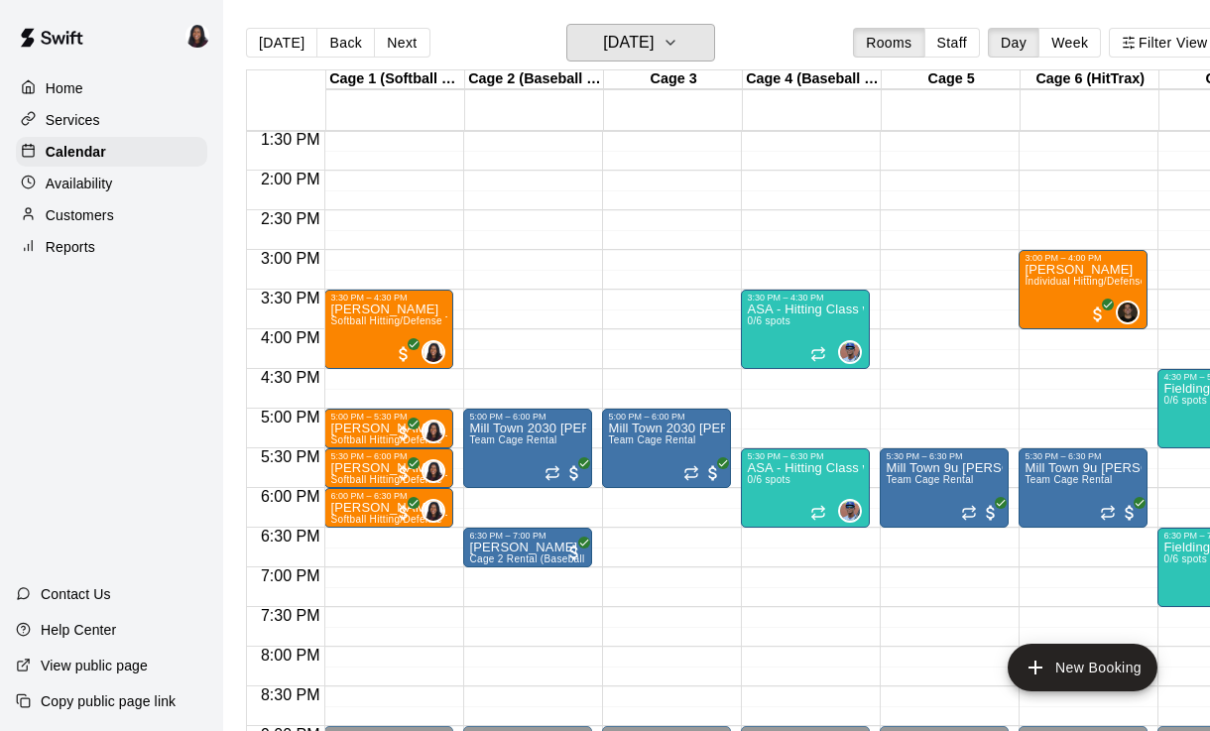
click at [687, 57] on button "[DATE]" at bounding box center [640, 43] width 149 height 38
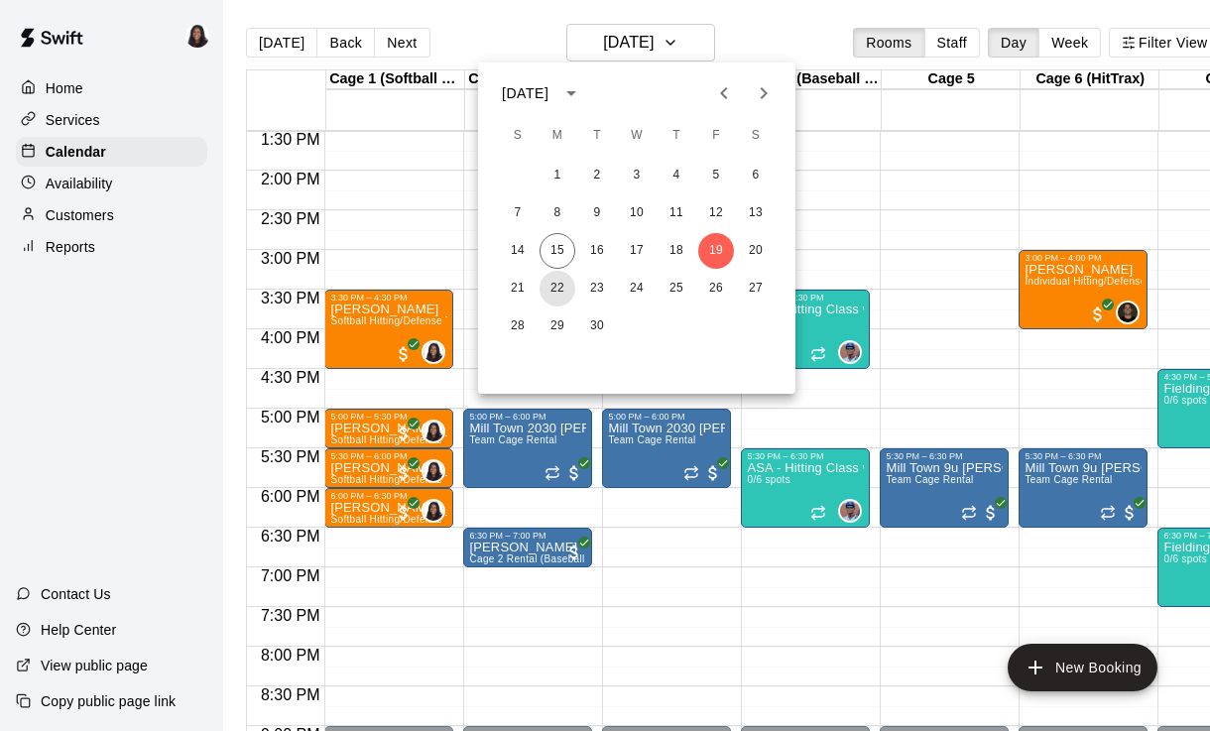
click at [559, 294] on button "22" at bounding box center [558, 289] width 36 height 36
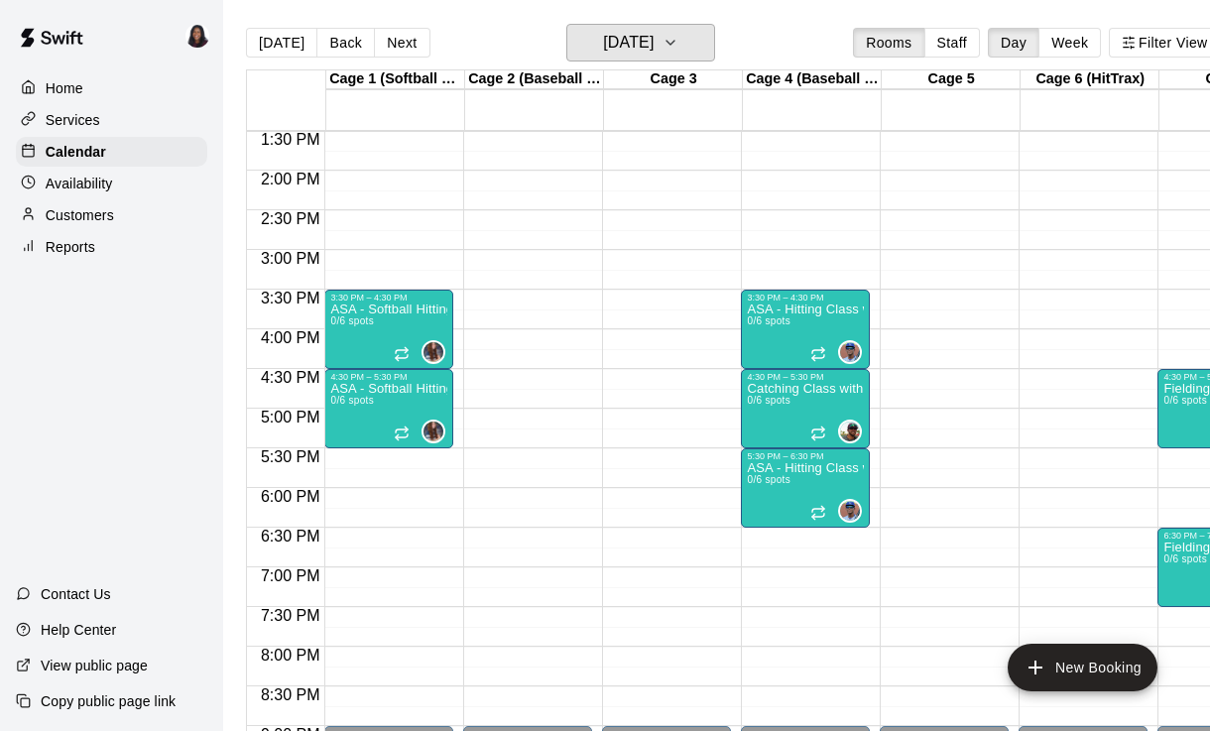
click at [654, 56] on h6 "[DATE]" at bounding box center [628, 43] width 51 height 28
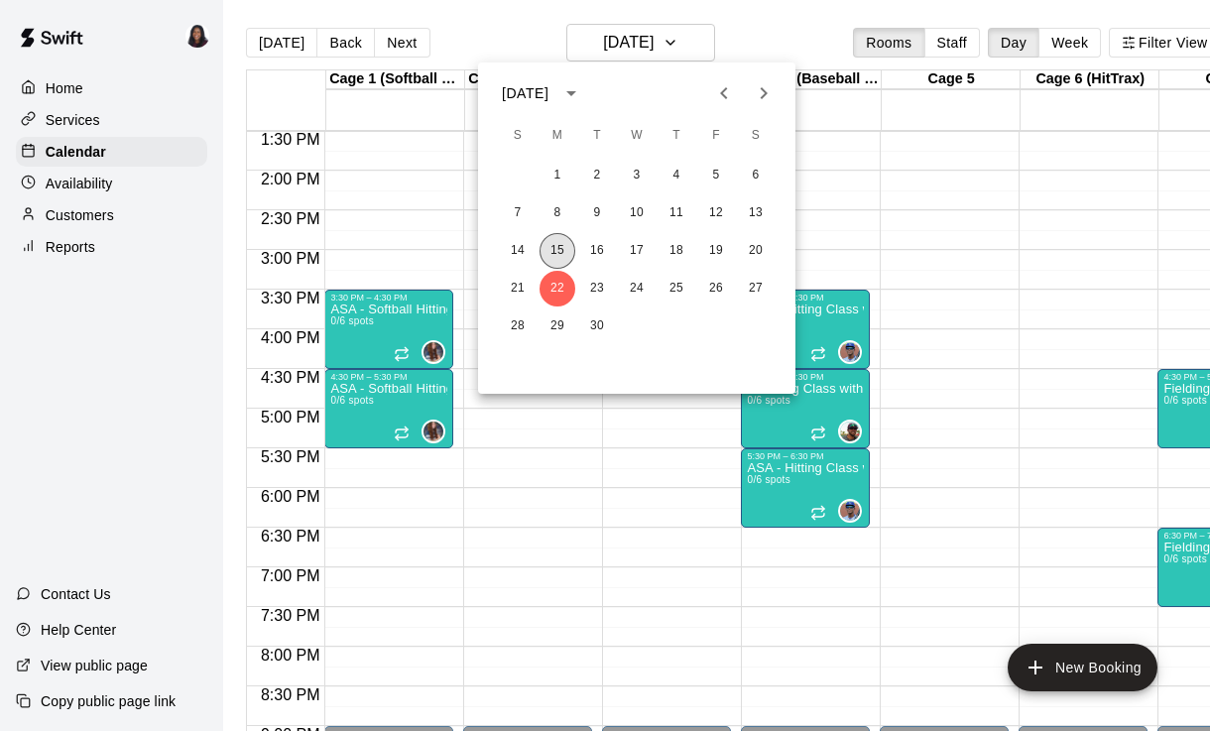
click at [548, 258] on button "15" at bounding box center [558, 251] width 36 height 36
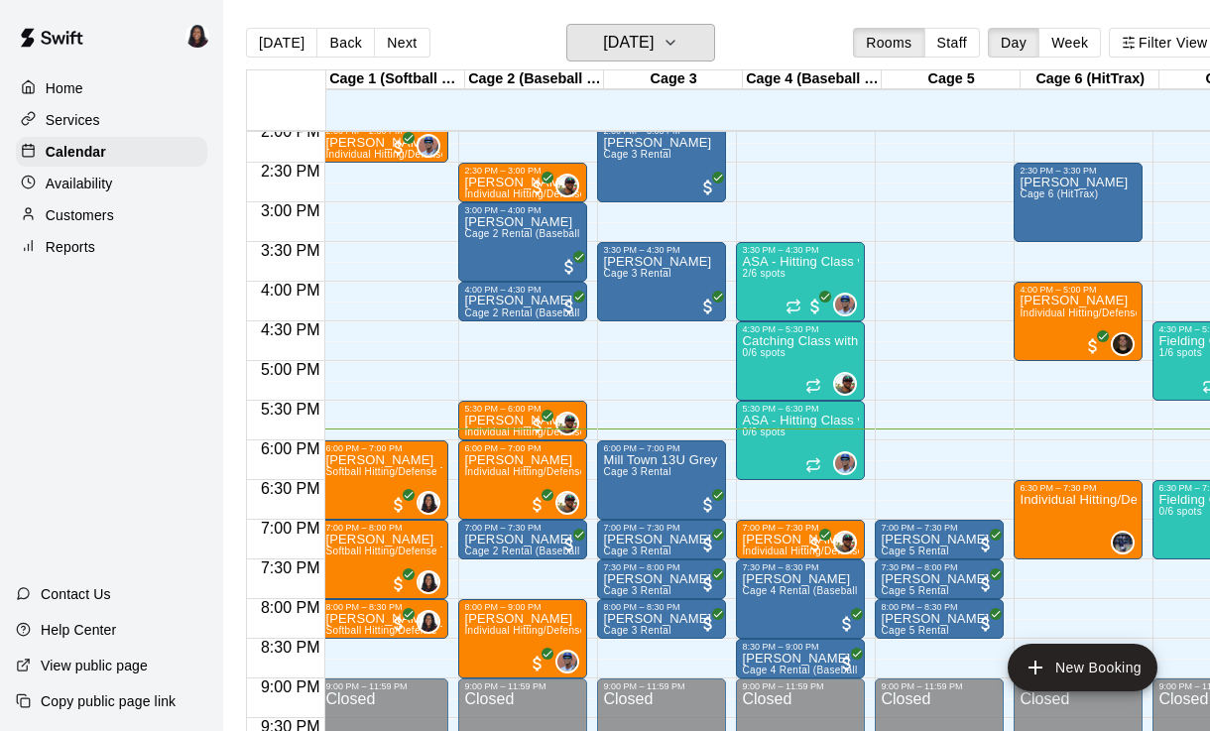
scroll to position [1126, 7]
